Goal: Information Seeking & Learning: Learn about a topic

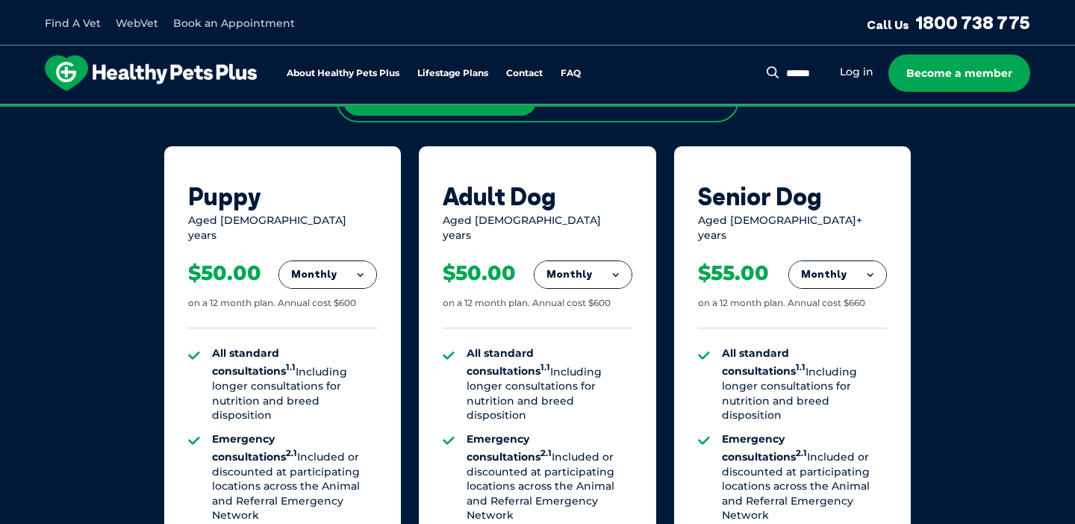
scroll to position [975, 0]
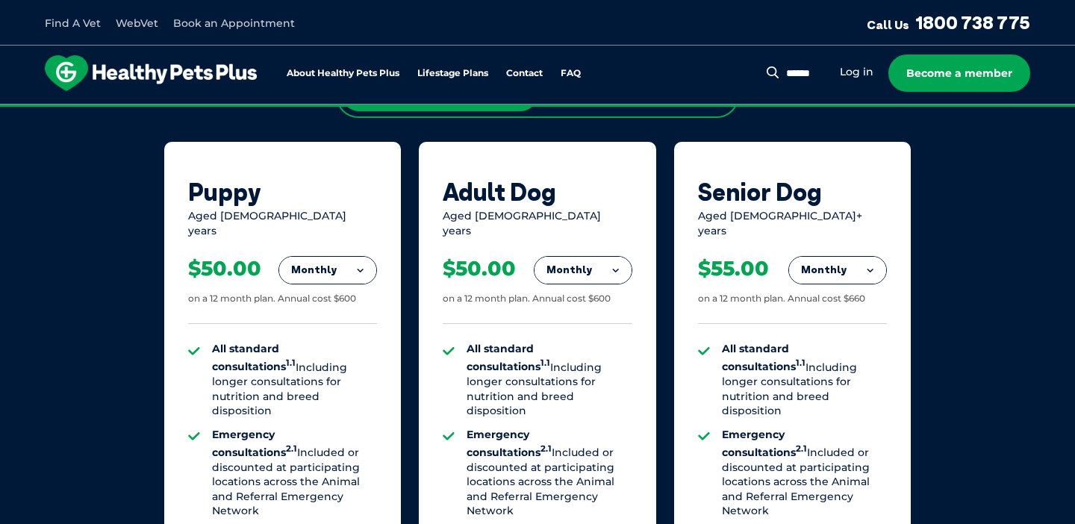
click at [355, 275] on div "$50.00 on a 12 month plan. Annual cost $600" at bounding box center [282, 281] width 189 height 86
click at [357, 257] on button "Monthly" at bounding box center [327, 270] width 97 height 27
click at [325, 358] on li "Yearly" at bounding box center [327, 371] width 97 height 35
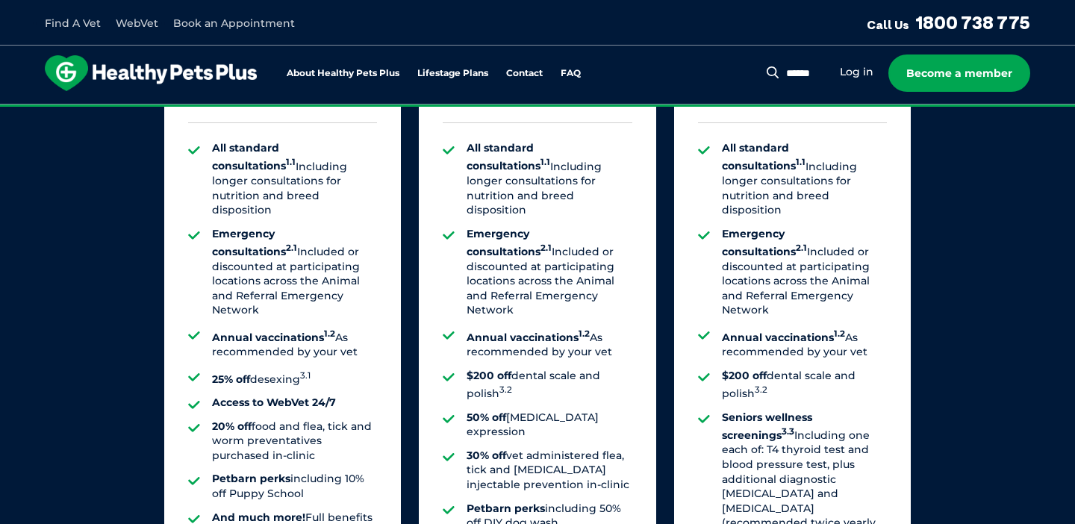
scroll to position [1180, 0]
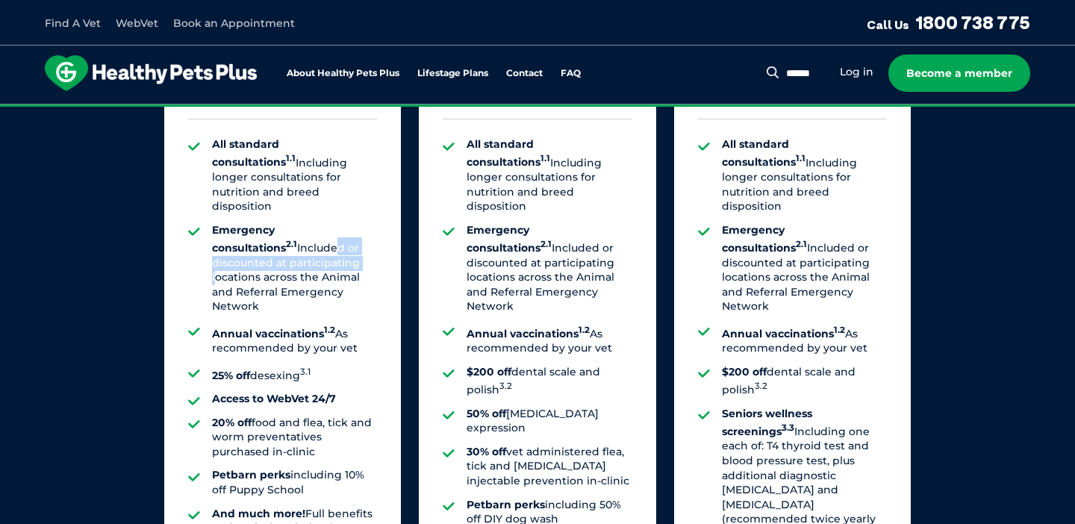
drag, startPoint x: 245, startPoint y: 220, endPoint x: 290, endPoint y: 244, distance: 51.4
click at [284, 233] on li "Emergency consultations 2.1 Included or discounted at participating locations a…" at bounding box center [294, 268] width 165 height 91
click at [337, 240] on li "Emergency consultations 2.1 Included or discounted at participating locations a…" at bounding box center [294, 268] width 165 height 91
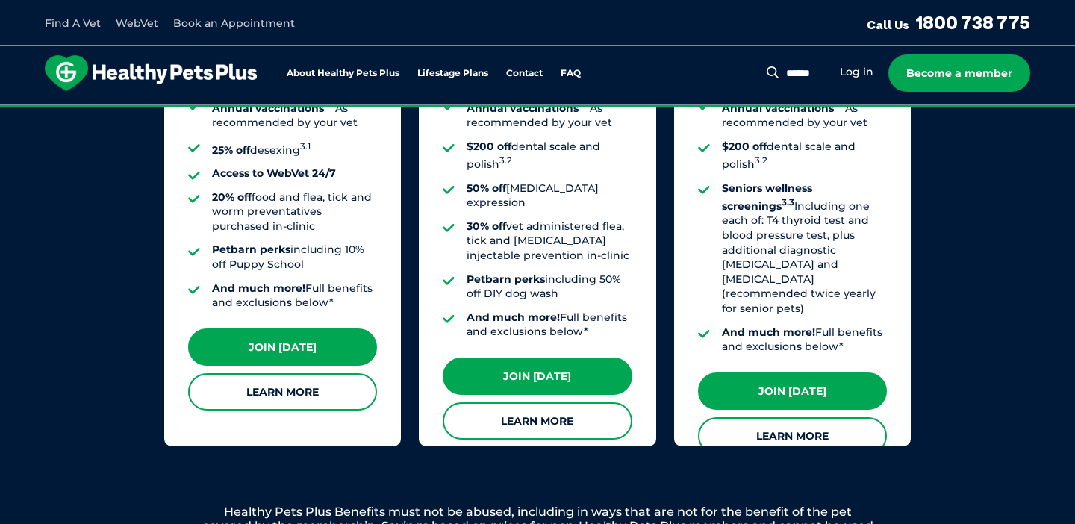
scroll to position [1408, 0]
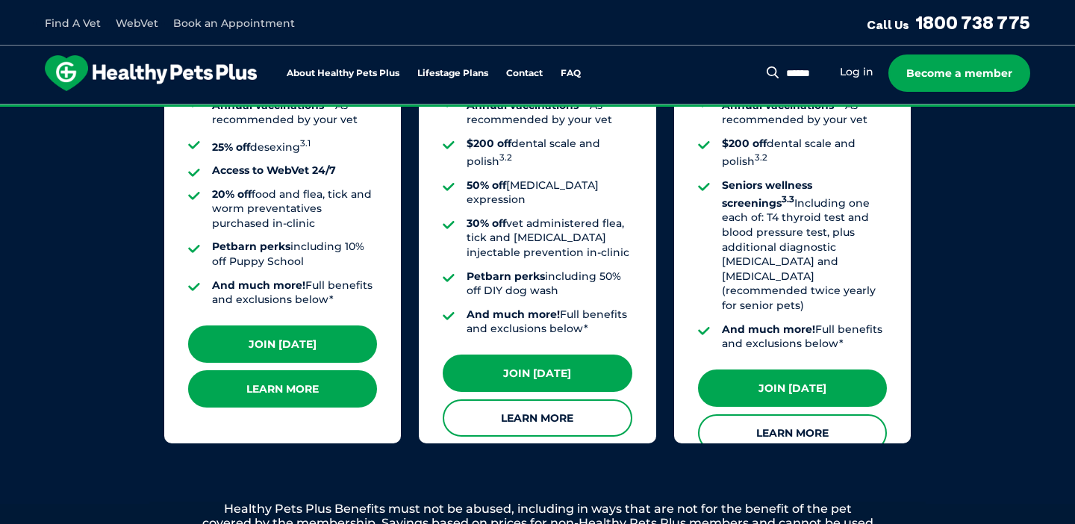
click at [301, 378] on link "Learn More" at bounding box center [282, 388] width 189 height 37
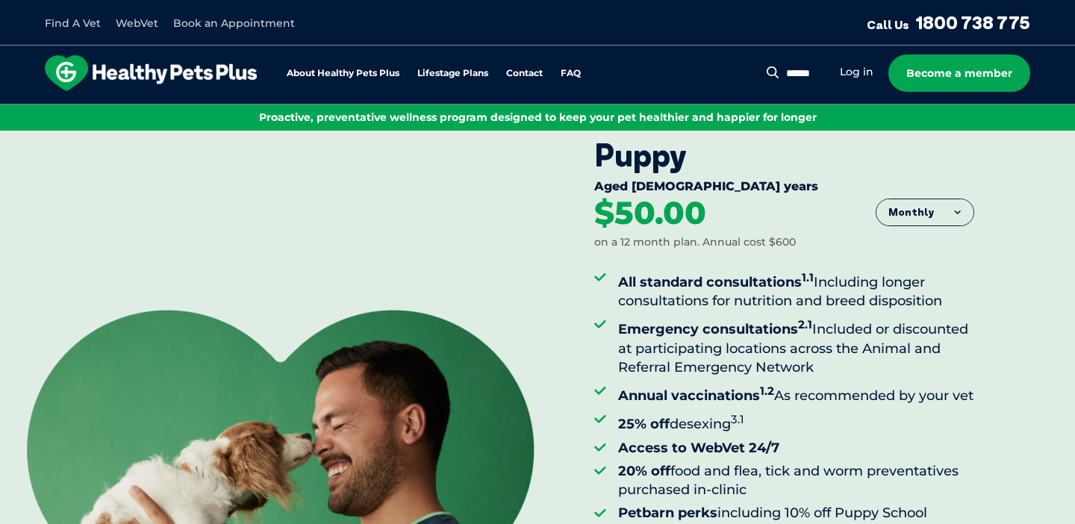
scroll to position [26, 0]
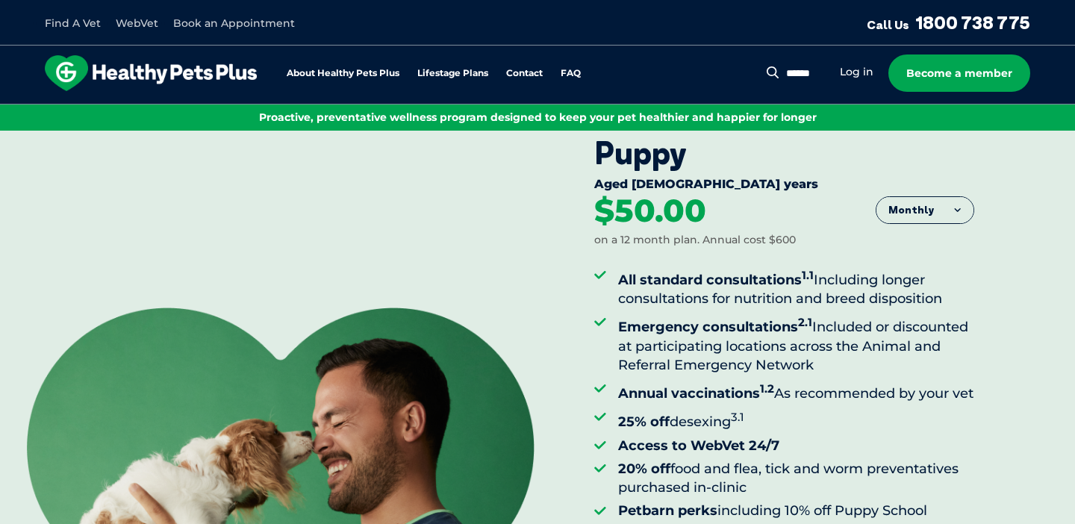
click at [949, 212] on button "Monthly" at bounding box center [924, 210] width 97 height 27
click at [922, 323] on li "Yearly" at bounding box center [924, 325] width 97 height 37
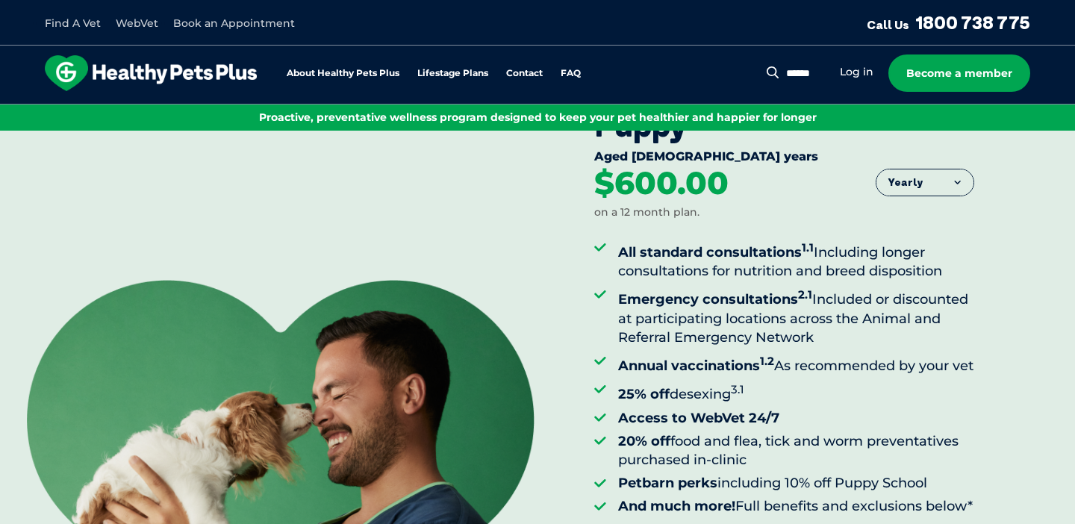
scroll to position [66, 0]
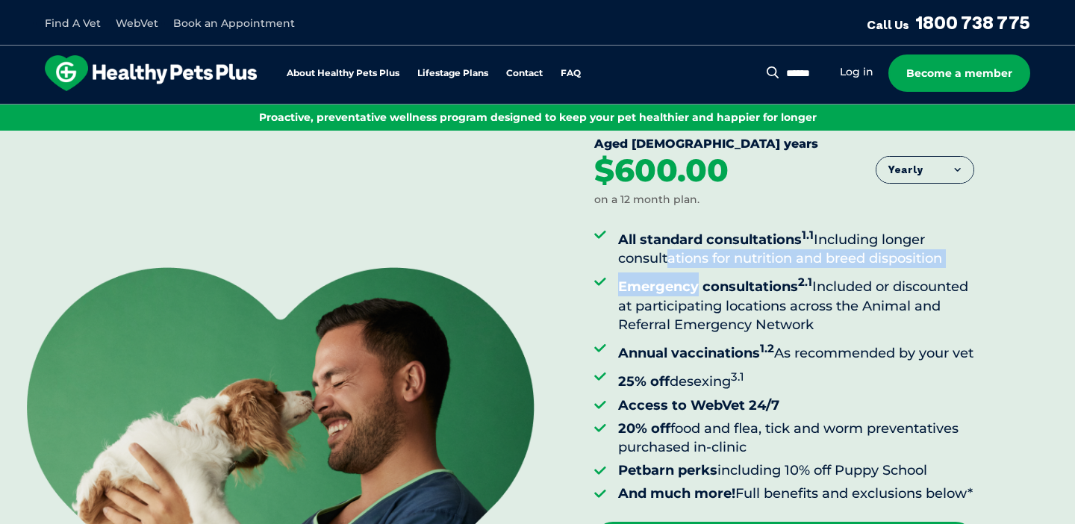
drag, startPoint x: 661, startPoint y: 255, endPoint x: 708, endPoint y: 287, distance: 56.3
click at [699, 280] on ul "All standard consultations 1.1 Including longer consultations for nutrition and…" at bounding box center [784, 364] width 380 height 278
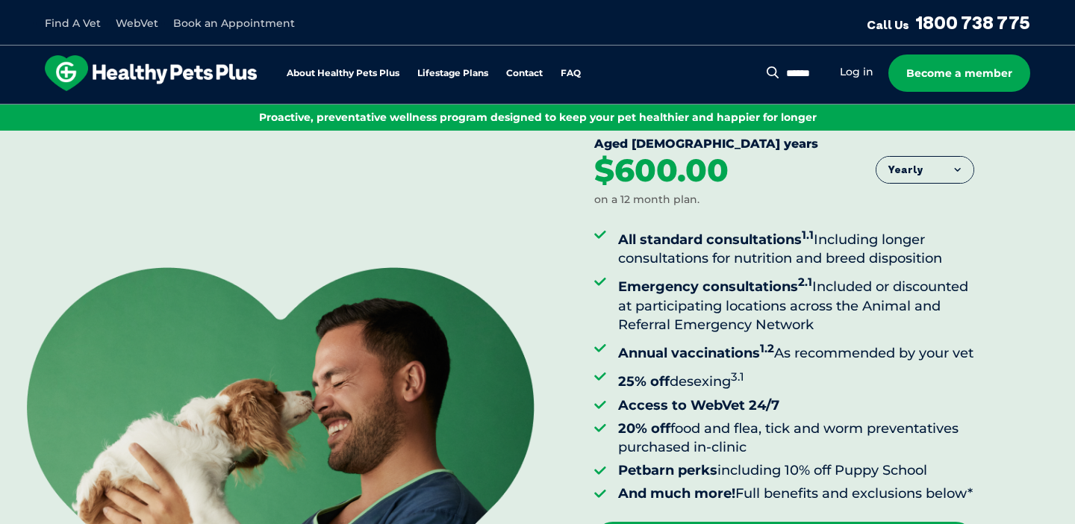
click at [708, 287] on strong "Emergency consultations 2.1" at bounding box center [715, 286] width 194 height 16
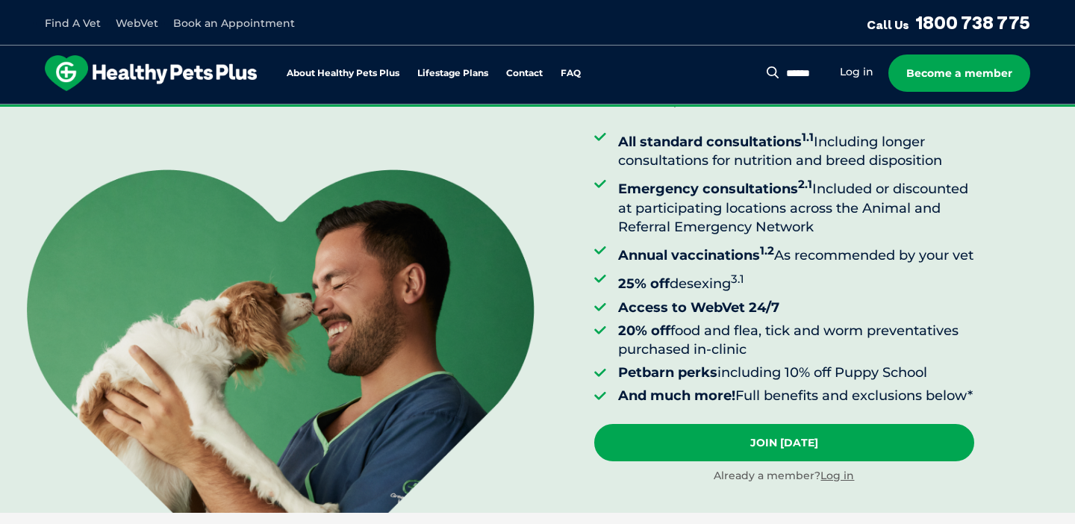
scroll to position [199, 0]
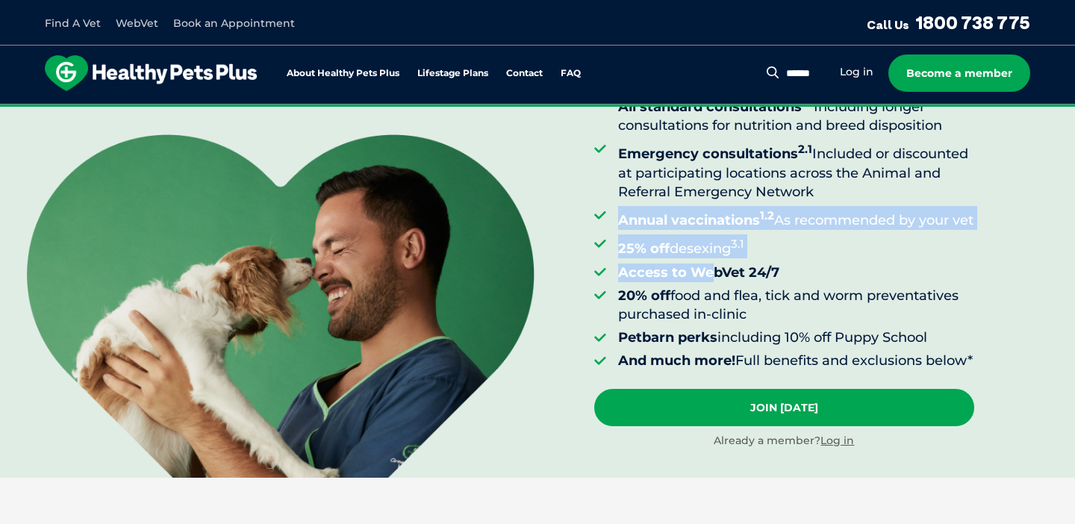
drag, startPoint x: 619, startPoint y: 207, endPoint x: 719, endPoint y: 281, distance: 123.7
click at [718, 280] on ul "All standard consultations 1.1 Including longer consultations for nutrition and…" at bounding box center [784, 232] width 380 height 278
click at [719, 281] on strong "Access to WebVet 24/7" at bounding box center [698, 272] width 161 height 16
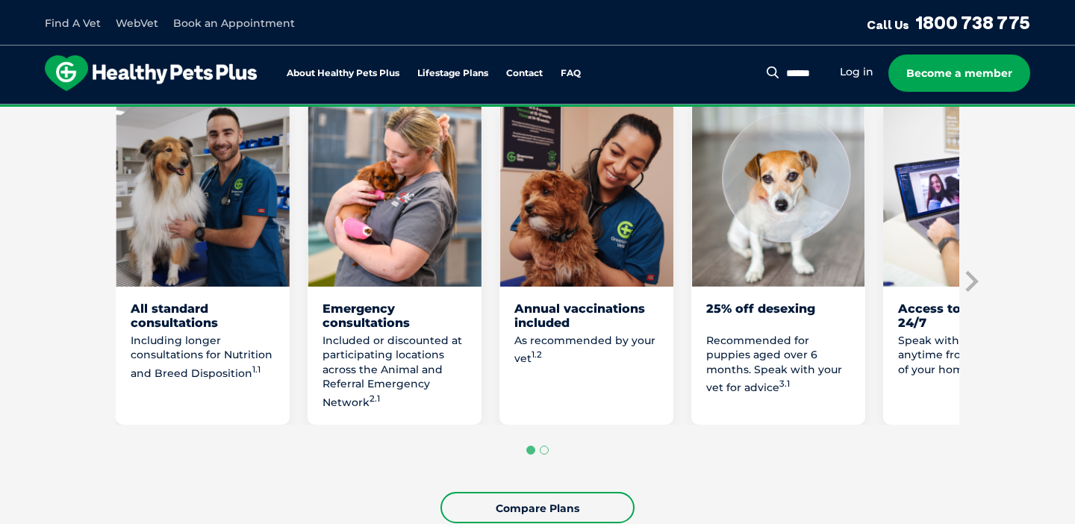
scroll to position [838, 0]
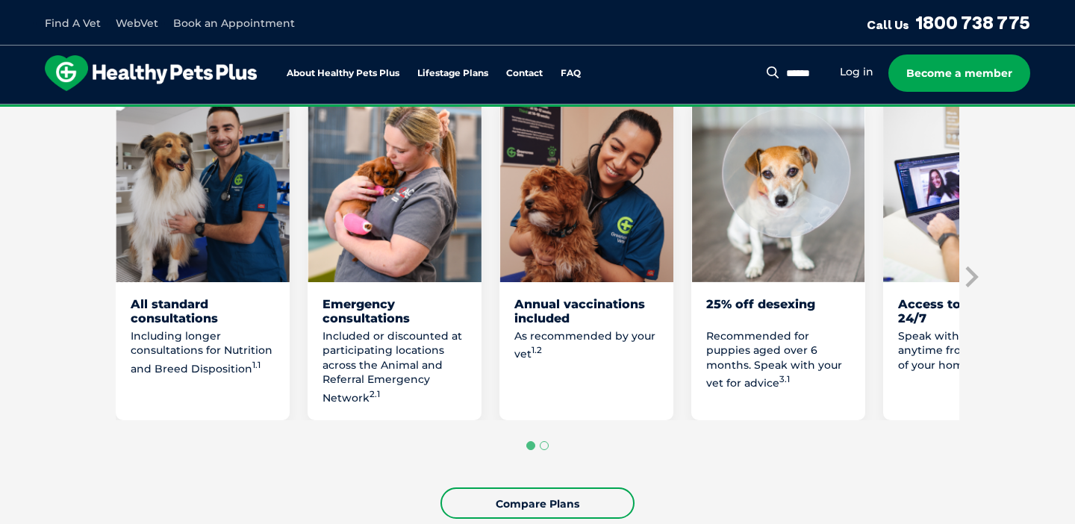
click at [151, 326] on div "All standard consultations Including longer consultations for Nutrition and Bre…" at bounding box center [203, 258] width 174 height 325
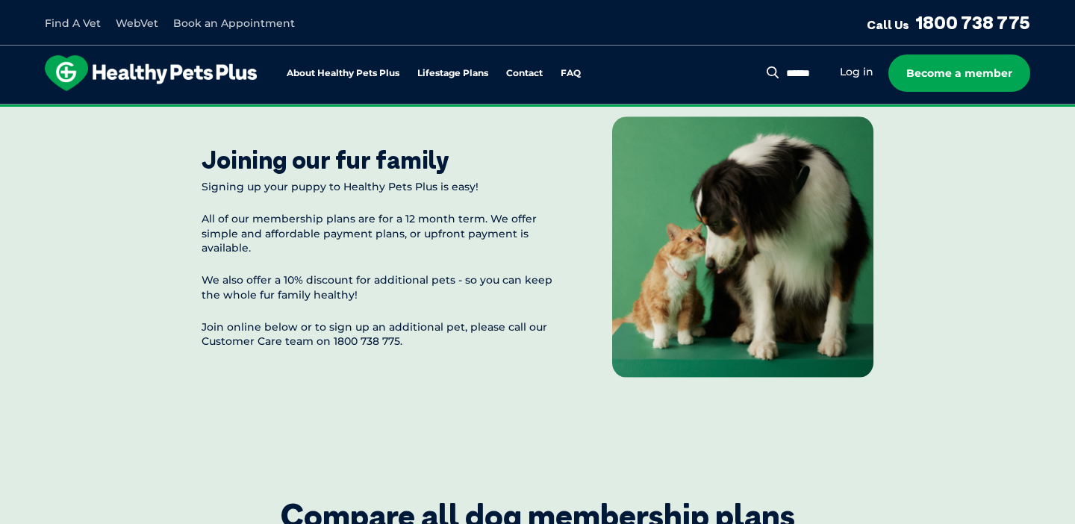
scroll to position [1685, 0]
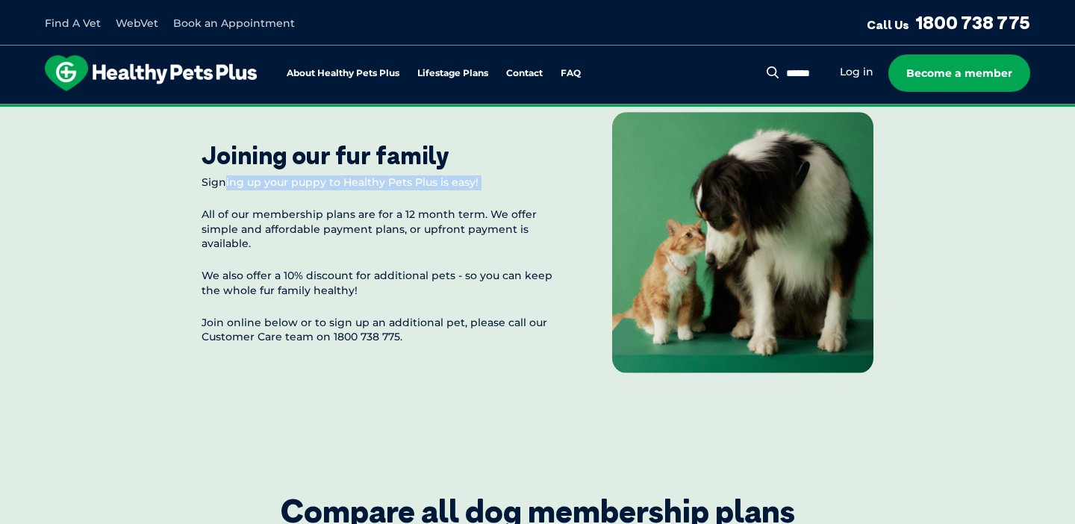
drag, startPoint x: 222, startPoint y: 212, endPoint x: 258, endPoint y: 233, distance: 42.1
click at [257, 231] on div "Signing up your puppy to Healthy Pets Plus is easy! All of our membership plans…" at bounding box center [377, 259] width 351 height 169
click at [294, 250] on p "All of our membership plans are for a 12 month term. We offer simple and afford…" at bounding box center [377, 229] width 351 height 44
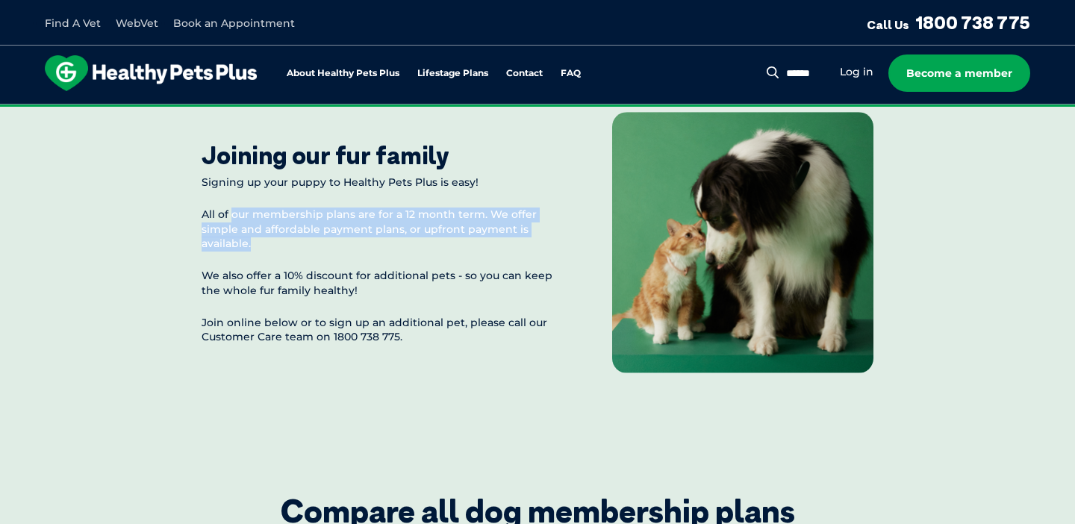
drag, startPoint x: 230, startPoint y: 247, endPoint x: 272, endPoint y: 274, distance: 50.3
click at [272, 252] on p "All of our membership plans are for a 12 month term. We offer simple and afford…" at bounding box center [377, 229] width 351 height 44
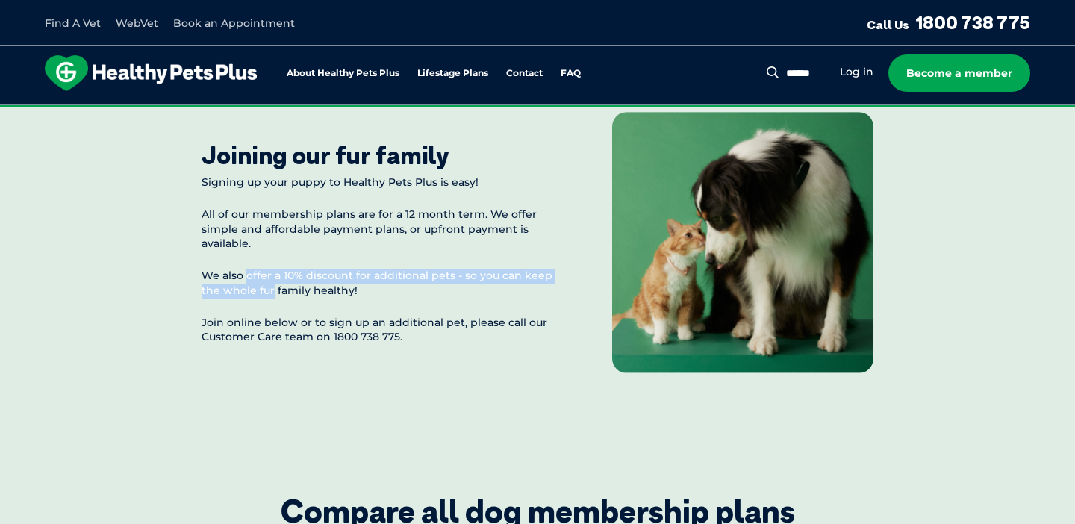
drag, startPoint x: 246, startPoint y: 309, endPoint x: 273, endPoint y: 319, distance: 29.5
click at [273, 298] on p "We also offer a 10% discount for additional pets - so you can keep the whole fu…" at bounding box center [377, 283] width 351 height 29
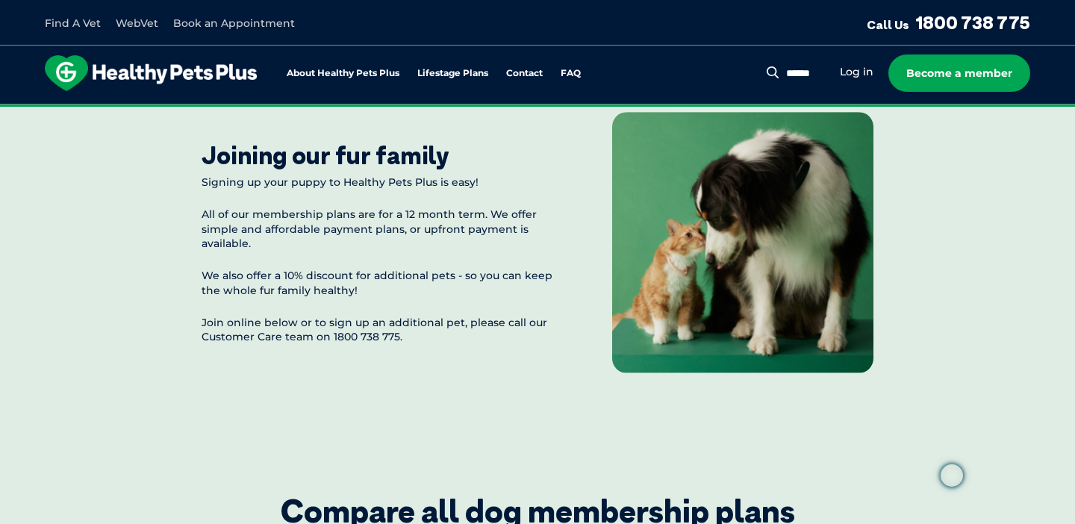
click at [278, 298] on p "We also offer a 10% discount for additional pets - so you can keep the whole fu…" at bounding box center [377, 283] width 351 height 29
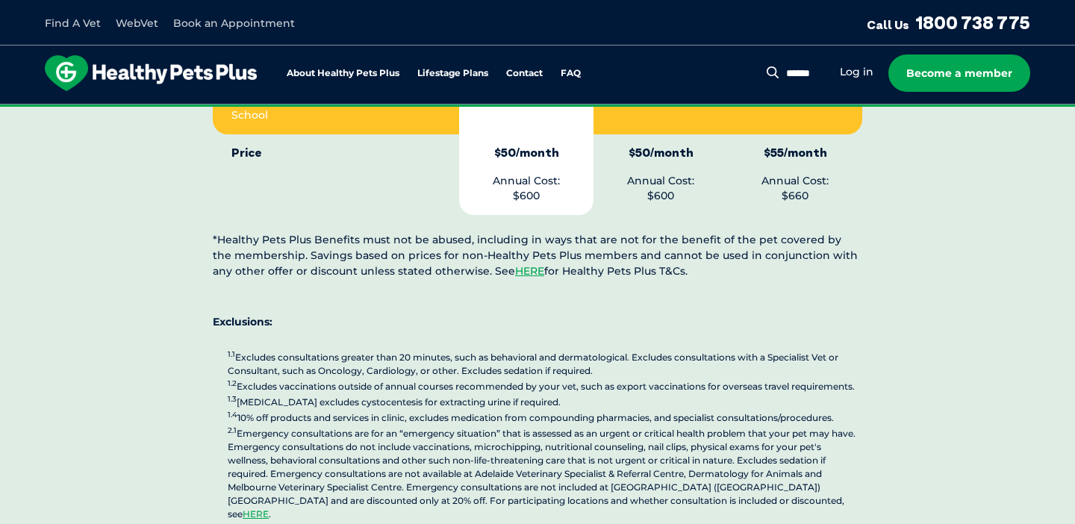
scroll to position [3669, 0]
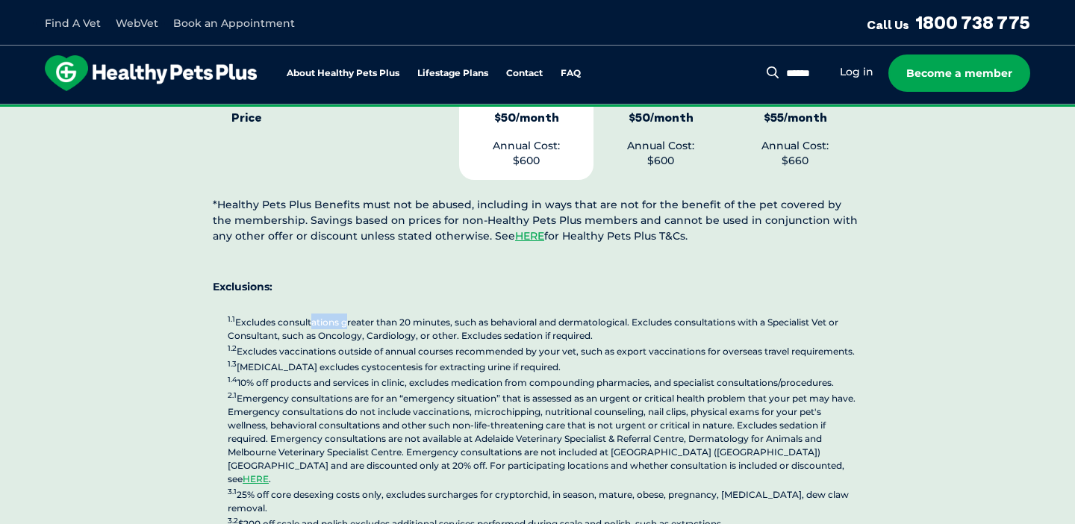
drag, startPoint x: 311, startPoint y: 275, endPoint x: 346, endPoint y: 284, distance: 36.2
click at [346, 313] on p "1.1 Excludes consultations greater than 20 minutes, such as behavioral and derm…" at bounding box center [545, 436] width 634 height 246
click at [455, 278] on p "Exclusions:" at bounding box center [537, 286] width 649 height 17
drag, startPoint x: 309, startPoint y: 324, endPoint x: 334, endPoint y: 331, distance: 26.4
click at [334, 331] on p "1.1 Excludes consultations greater than 20 minutes, such as behavioral and derm…" at bounding box center [545, 436] width 634 height 246
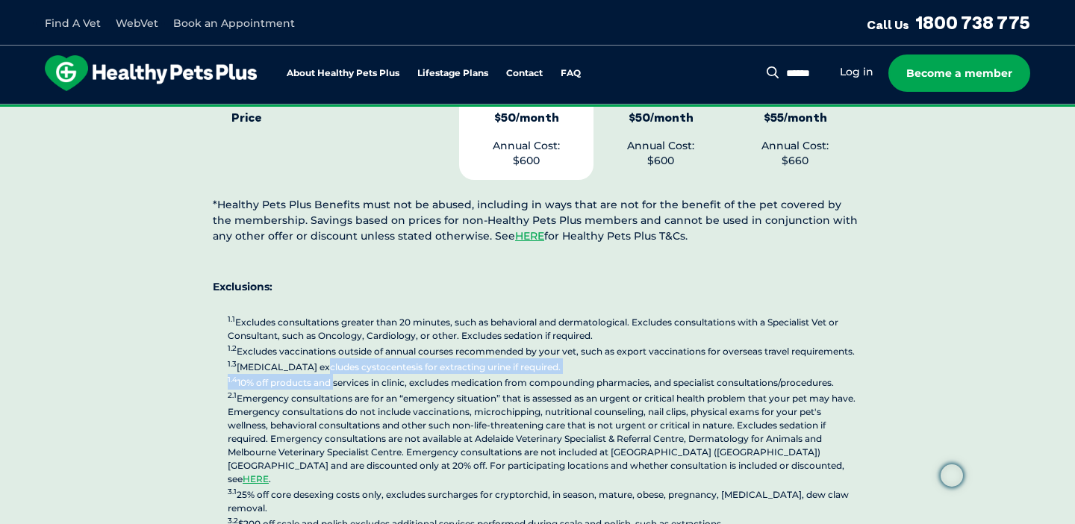
click at [334, 331] on p "1.1 Excludes consultations greater than 20 minutes, such as behavioral and derm…" at bounding box center [545, 436] width 634 height 246
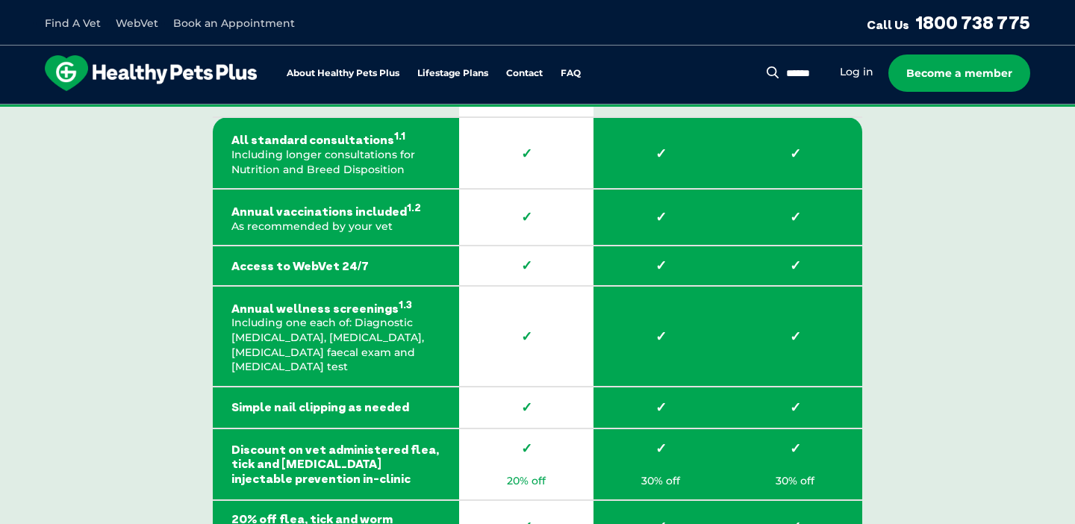
scroll to position [2235, 0]
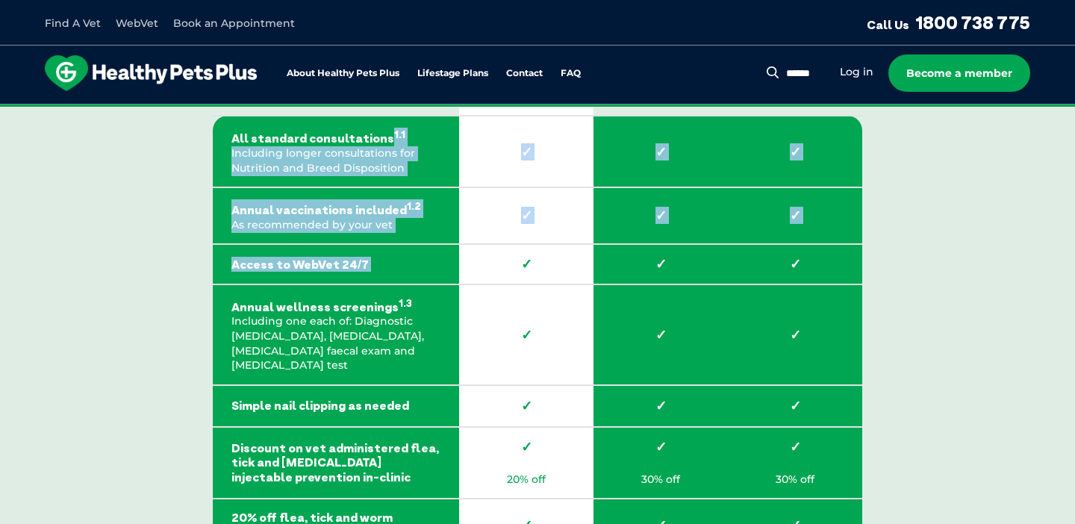
drag, startPoint x: 416, startPoint y: 173, endPoint x: 515, endPoint y: 312, distance: 170.7
click at [515, 312] on td "✓" at bounding box center [526, 334] width 134 height 101
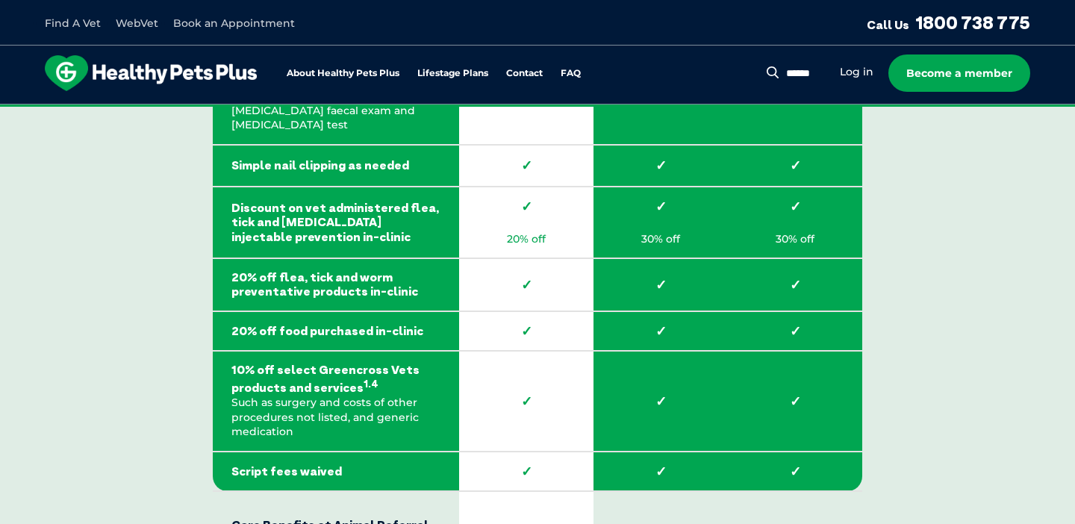
scroll to position [2479, 0]
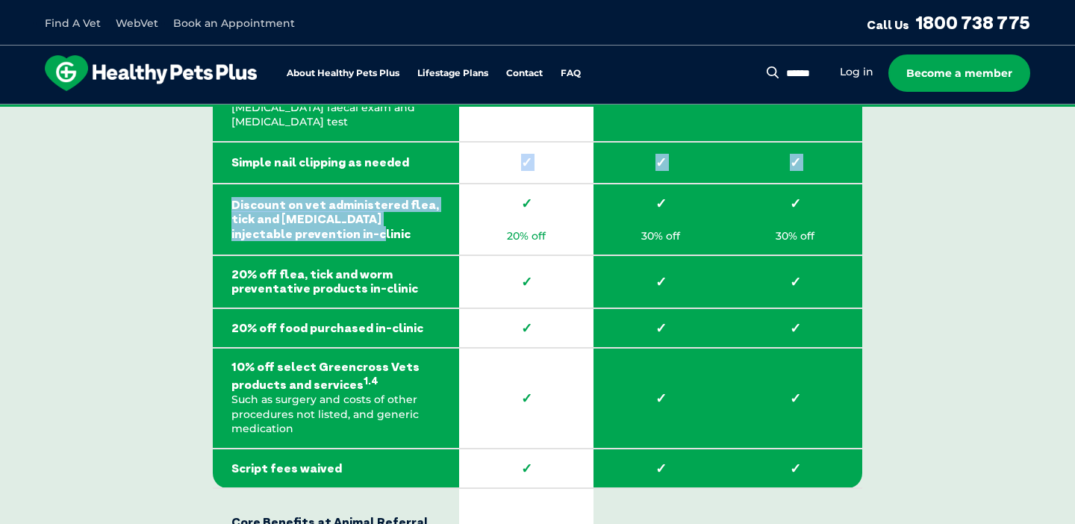
drag, startPoint x: 382, startPoint y: 249, endPoint x: 326, endPoint y: 194, distance: 78.1
click at [326, 184] on td "Simple nail clipping as needed" at bounding box center [336, 163] width 246 height 42
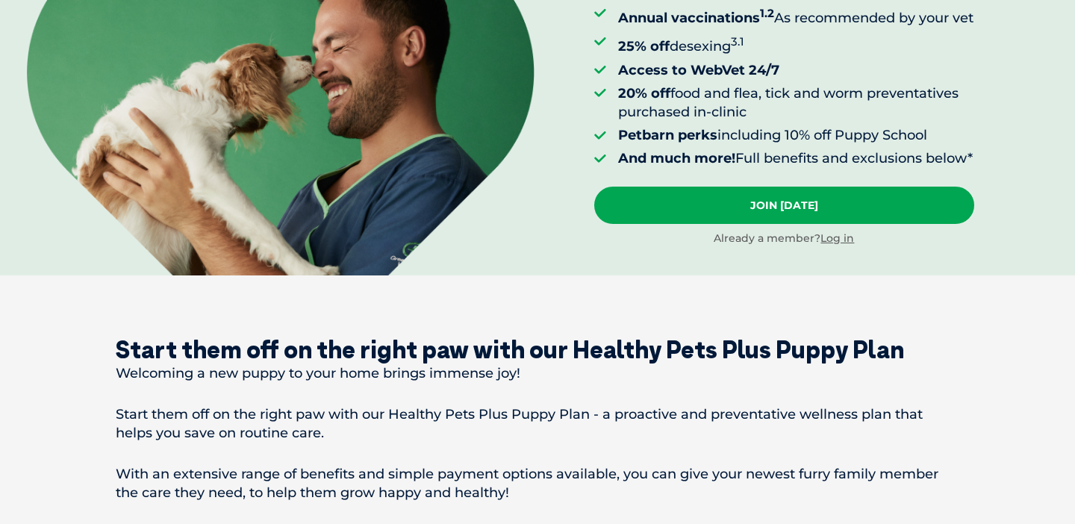
scroll to position [0, 0]
